Goal: Task Accomplishment & Management: Manage account settings

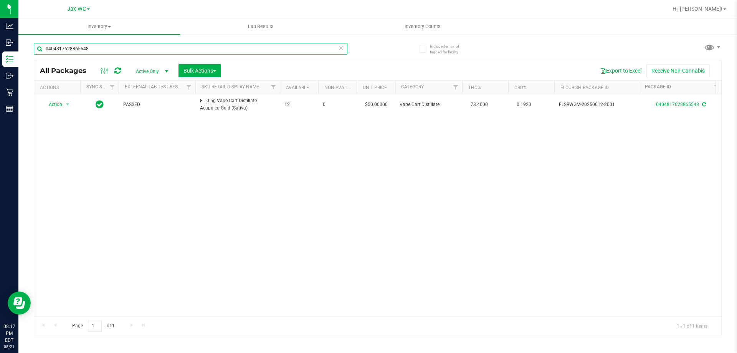
drag, startPoint x: 88, startPoint y: 51, endPoint x: 29, endPoint y: 53, distance: 58.7
click at [31, 53] on div "Include items not tagged for facility 0404817628865548 All Packages Active Only…" at bounding box center [377, 151] width 718 height 234
type input "6699270505715764"
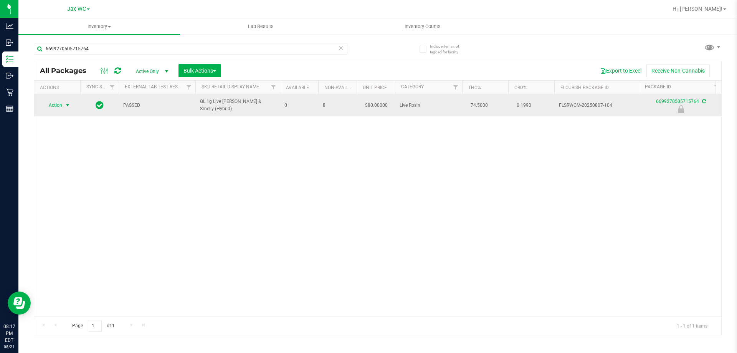
click at [61, 104] on span "Action" at bounding box center [52, 105] width 21 height 11
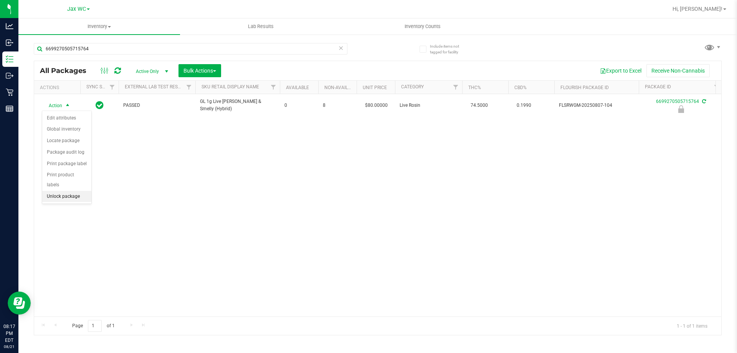
drag, startPoint x: 76, startPoint y: 188, endPoint x: 69, endPoint y: 184, distance: 7.7
click at [76, 191] on li "Unlock package" at bounding box center [66, 197] width 49 height 12
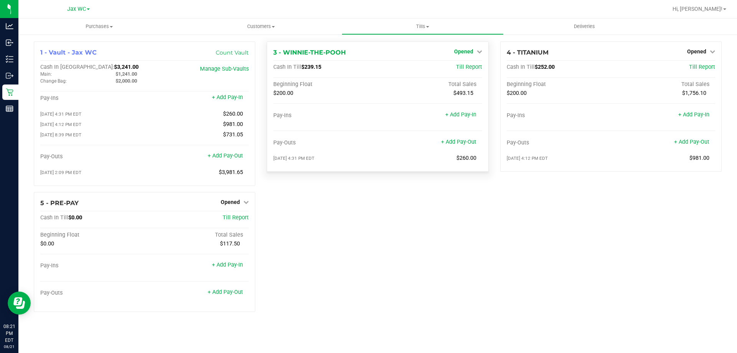
click at [471, 50] on span "Opened" at bounding box center [463, 51] width 19 height 6
click at [243, 205] on link "Opened" at bounding box center [235, 202] width 28 height 6
click at [239, 218] on link "Close Till" at bounding box center [231, 218] width 21 height 6
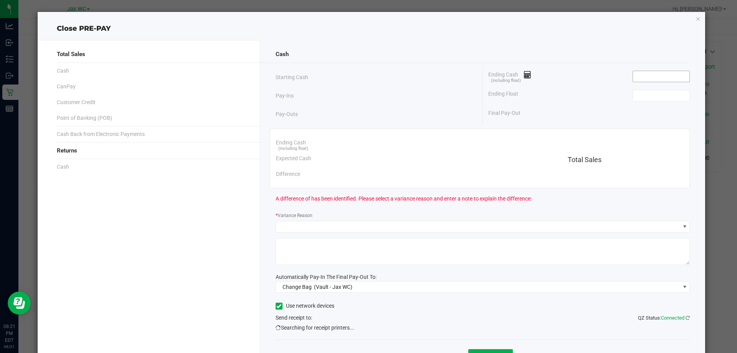
click at [639, 78] on input at bounding box center [661, 76] width 56 height 11
type input "$0.00"
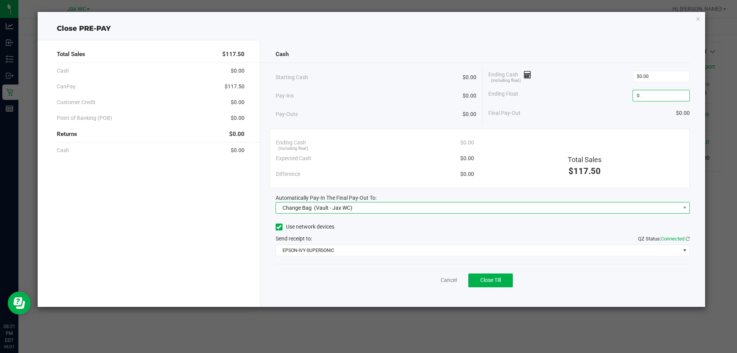
type input "$0.00"
click at [515, 211] on span "Change Bag (Vault - Jax WC)" at bounding box center [478, 207] width 404 height 11
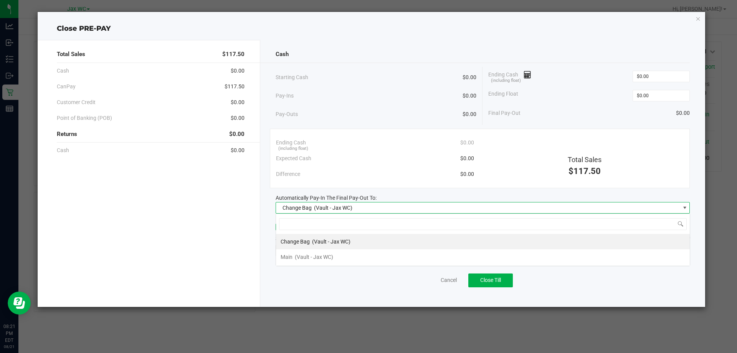
scroll to position [12, 414]
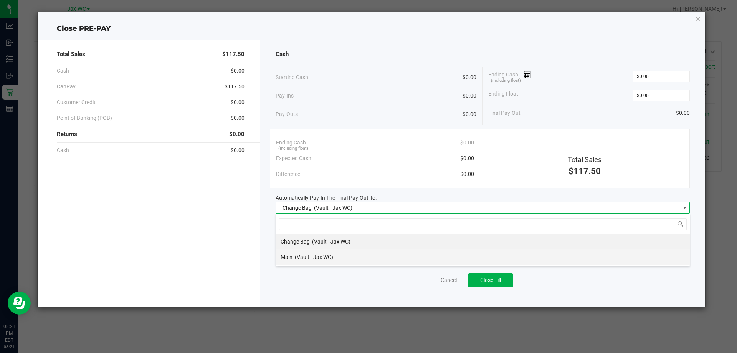
click at [309, 252] on div "Main (Vault - Jax WC)" at bounding box center [307, 257] width 53 height 14
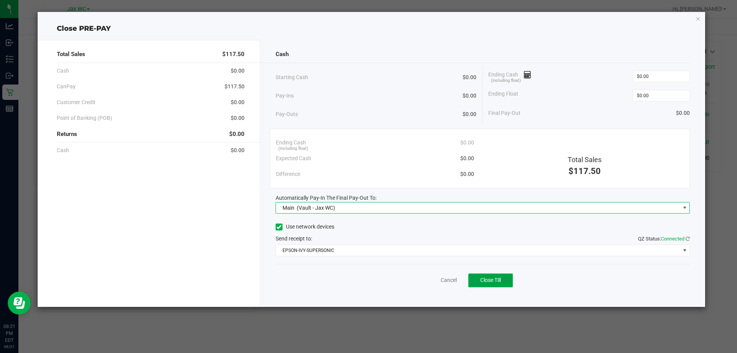
click at [480, 282] on span "Close Till" at bounding box center [490, 280] width 21 height 6
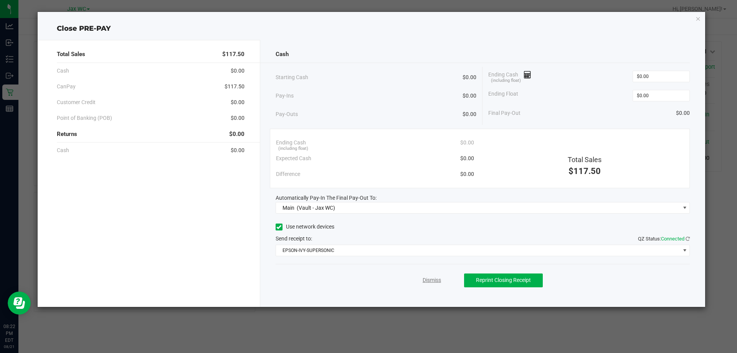
click at [440, 278] on link "Dismiss" at bounding box center [432, 280] width 18 height 8
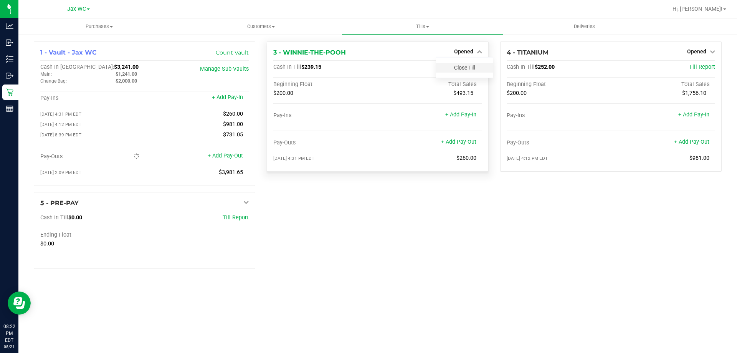
click at [474, 67] on link "Close Till" at bounding box center [464, 67] width 21 height 6
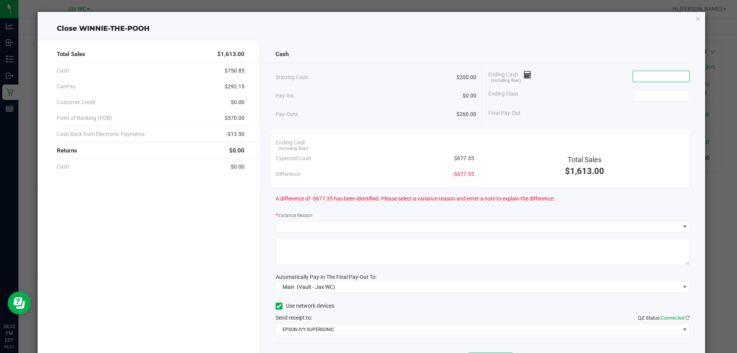
click at [647, 74] on input at bounding box center [661, 76] width 56 height 11
click at [665, 78] on input at bounding box center [661, 76] width 56 height 11
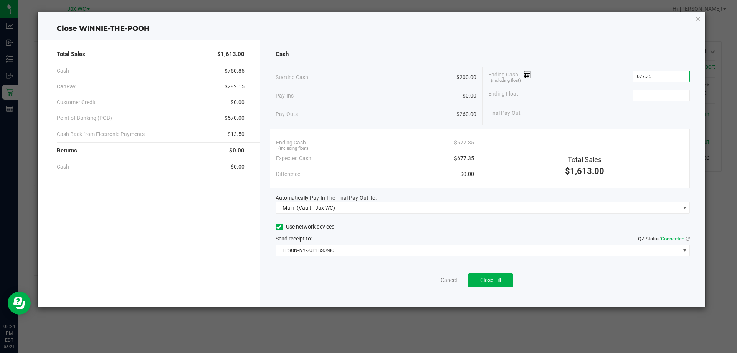
type input "$677.35"
type input "$200.00"
drag, startPoint x: 486, startPoint y: 272, endPoint x: 487, endPoint y: 277, distance: 5.6
click at [486, 272] on div "Cancel Close Till" at bounding box center [483, 279] width 414 height 30
click at [486, 284] on button "Close Till" at bounding box center [490, 280] width 45 height 14
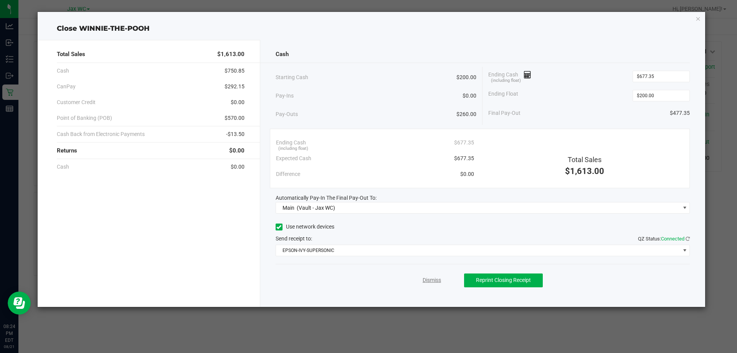
click at [437, 281] on link "Dismiss" at bounding box center [432, 280] width 18 height 8
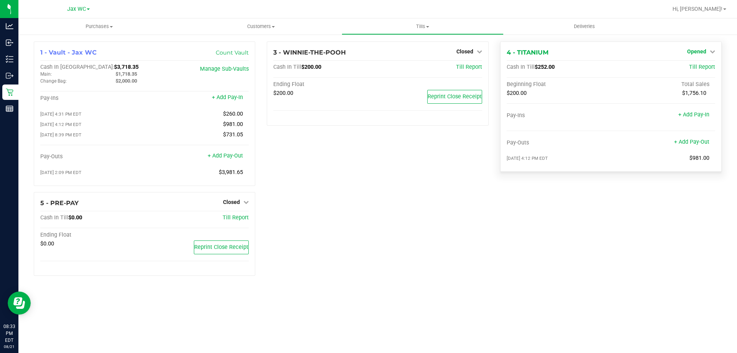
click at [698, 52] on span "Opened" at bounding box center [696, 51] width 19 height 6
click at [700, 68] on link "Close Till" at bounding box center [697, 67] width 21 height 6
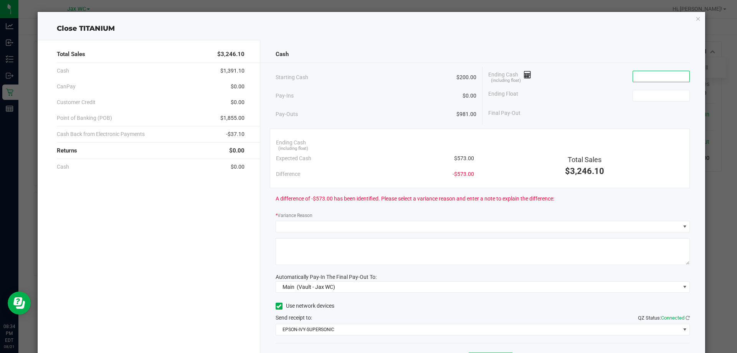
click at [637, 76] on input at bounding box center [661, 76] width 56 height 11
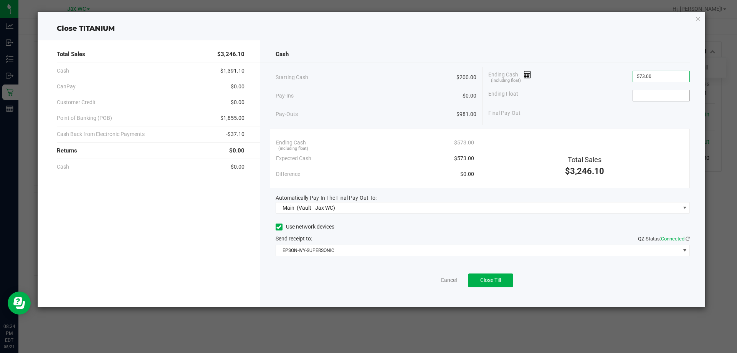
type input "$573.00"
click at [644, 91] on input at bounding box center [661, 95] width 56 height 11
type input "$200.00"
click at [615, 98] on div "Ending Float $200.00" at bounding box center [588, 95] width 201 height 19
click at [489, 278] on span "Close Till" at bounding box center [490, 280] width 21 height 6
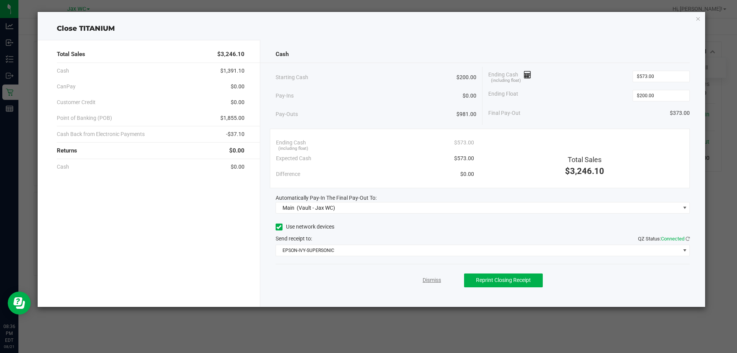
click at [438, 281] on link "Dismiss" at bounding box center [432, 280] width 18 height 8
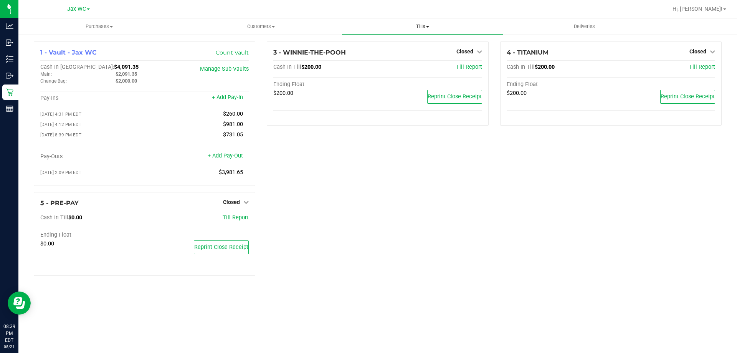
drag, startPoint x: 412, startPoint y: 28, endPoint x: 411, endPoint y: 36, distance: 7.8
click at [412, 28] on span "Tills" at bounding box center [422, 26] width 161 height 7
click at [395, 60] on li "Reconcile e-payments" at bounding box center [423, 55] width 162 height 9
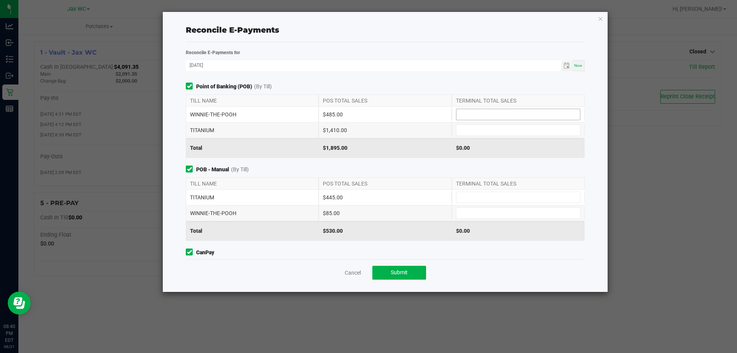
click at [555, 112] on input at bounding box center [518, 114] width 124 height 11
type input "$485.00"
type input "$1,410.00"
click at [510, 191] on div "TITANIUM $445.00" at bounding box center [385, 197] width 399 height 15
click at [502, 189] on div "TERMINAL TOTAL SALES" at bounding box center [518, 184] width 133 height 12
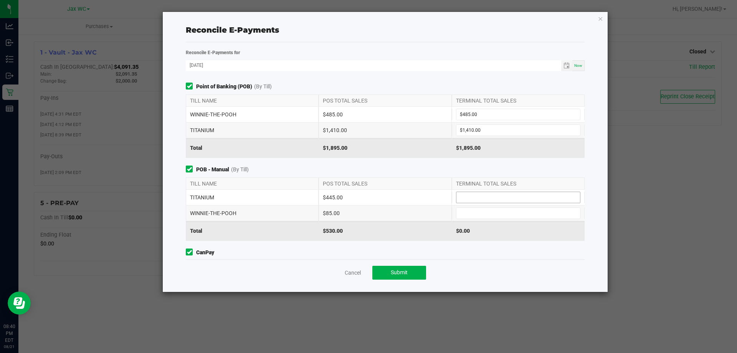
click at [498, 196] on input at bounding box center [518, 197] width 124 height 11
type input "$445.00"
type input "$85.00"
click at [372, 179] on div "POS TOTAL SALES" at bounding box center [385, 184] width 133 height 12
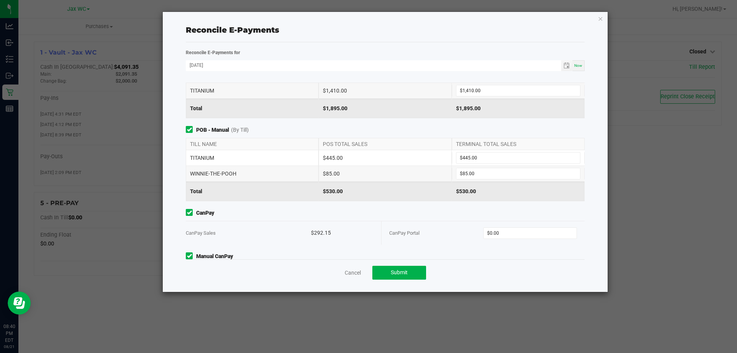
scroll to position [75, 0]
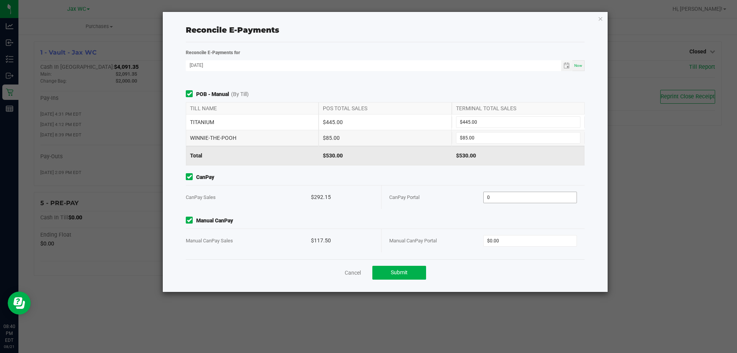
click at [510, 201] on input "0" at bounding box center [530, 197] width 93 height 11
type input "$292.15"
type input "$117.50"
drag, startPoint x: 430, startPoint y: 194, endPoint x: 429, endPoint y: 206, distance: 12.0
click at [430, 194] on div "CanPay Portal" at bounding box center [436, 196] width 94 height 23
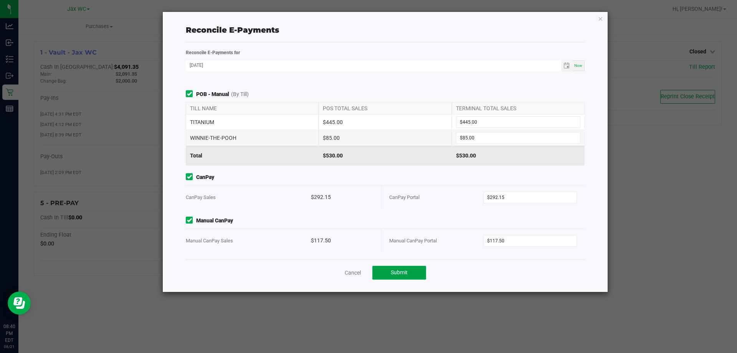
click at [403, 279] on button "Submit" at bounding box center [399, 273] width 54 height 14
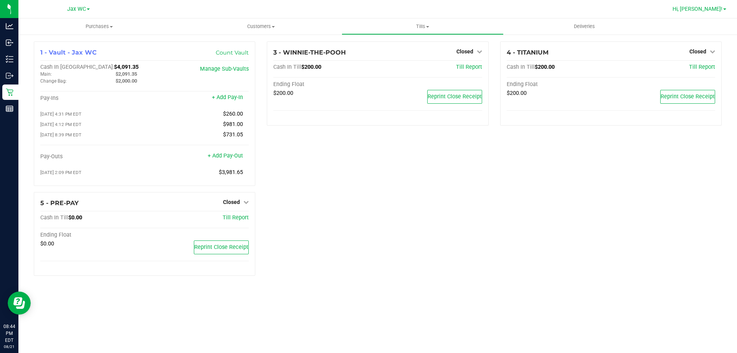
click at [708, 8] on span "Hi, [PERSON_NAME]!" at bounding box center [697, 9] width 50 height 6
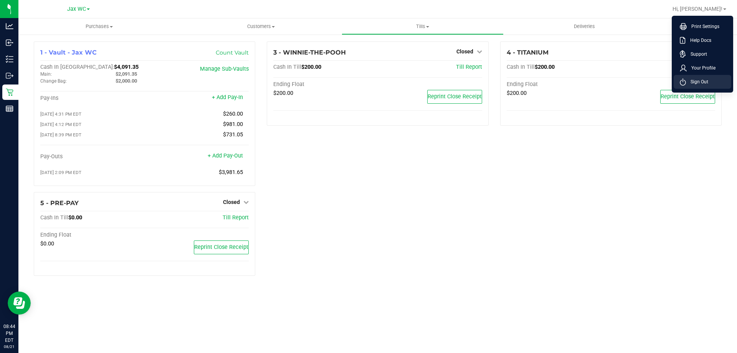
click at [693, 81] on span "Sign Out" at bounding box center [697, 82] width 22 height 8
